Goal: Transaction & Acquisition: Purchase product/service

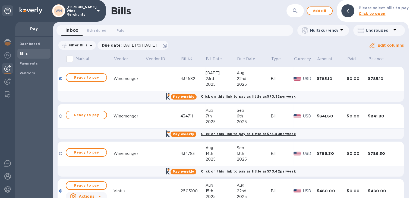
scroll to position [60, 0]
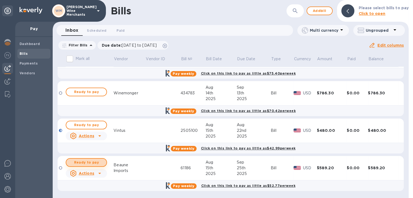
click at [81, 164] on span "Ready to pay" at bounding box center [86, 162] width 31 height 7
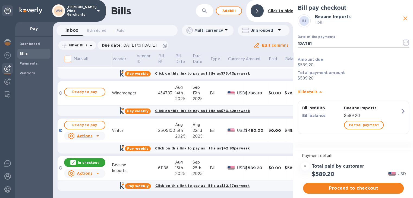
click at [404, 42] on icon "button" at bounding box center [405, 42] width 6 height 7
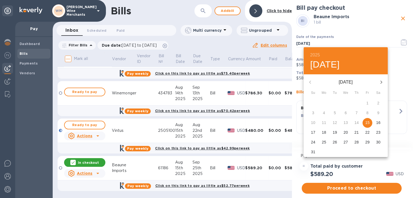
click at [379, 81] on icon "button" at bounding box center [381, 82] width 7 height 7
click at [321, 131] on p "22" at bounding box center [323, 132] width 4 height 5
type input "[DATE]"
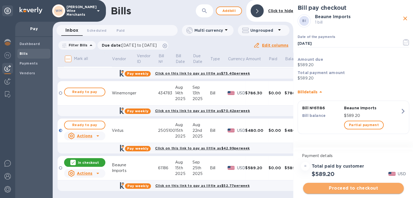
click at [350, 188] on span "Proceed to checkout" at bounding box center [353, 188] width 92 height 7
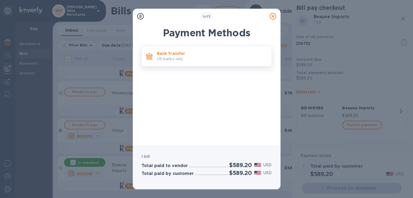
click at [167, 49] on div "Bank Transfer US banks only." at bounding box center [212, 56] width 114 height 15
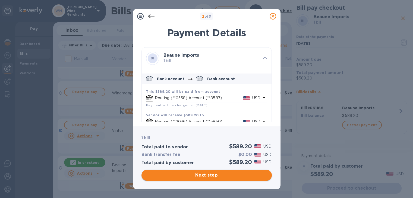
click at [213, 176] on span "Next step" at bounding box center [207, 175] width 122 height 7
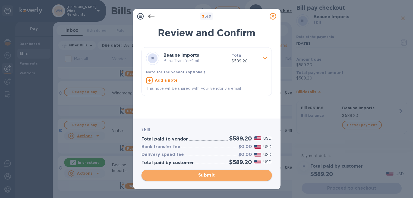
click at [213, 176] on span "Submit" at bounding box center [207, 175] width 122 height 7
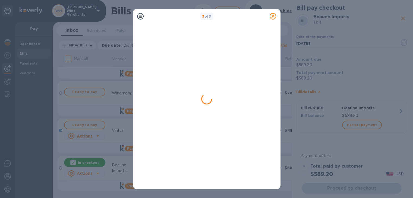
scroll to position [0, 0]
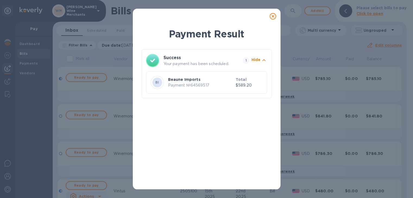
click at [271, 17] on icon at bounding box center [272, 16] width 7 height 7
